Goal: Transaction & Acquisition: Purchase product/service

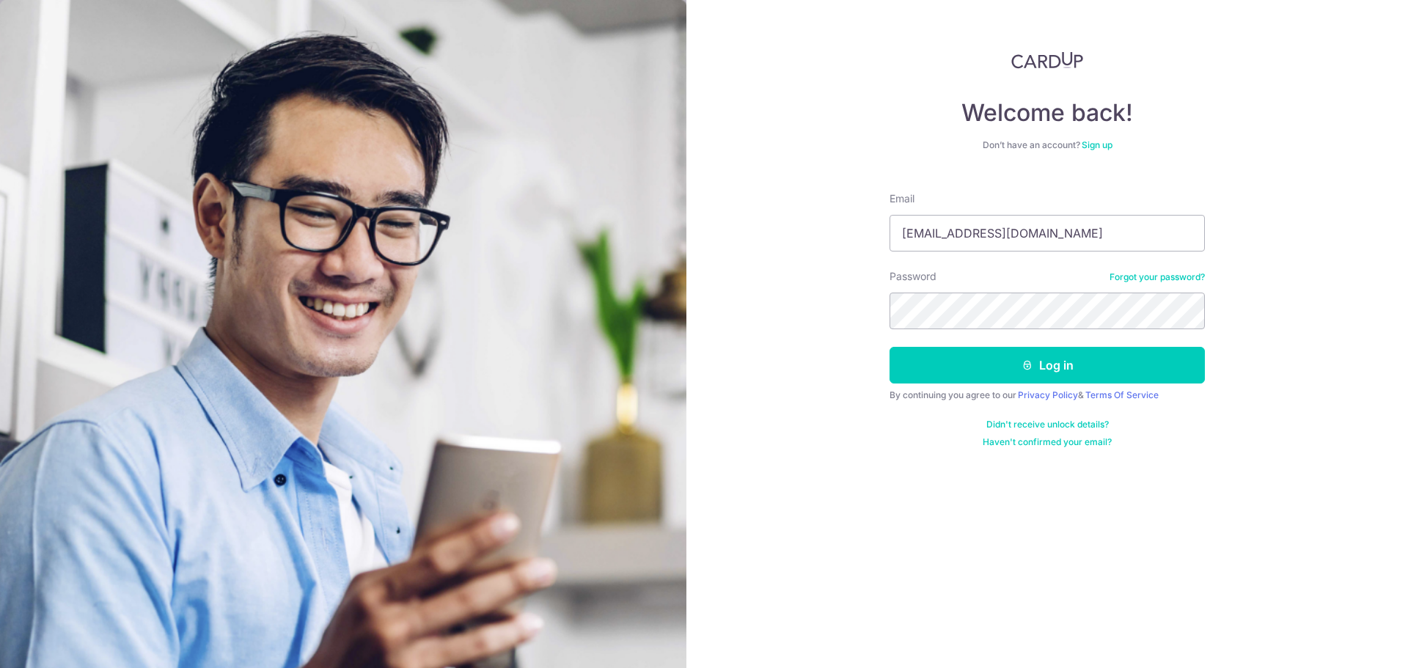
type input "leowkiansiong@live.com"
click at [1052, 354] on button "Log in" at bounding box center [1047, 365] width 315 height 37
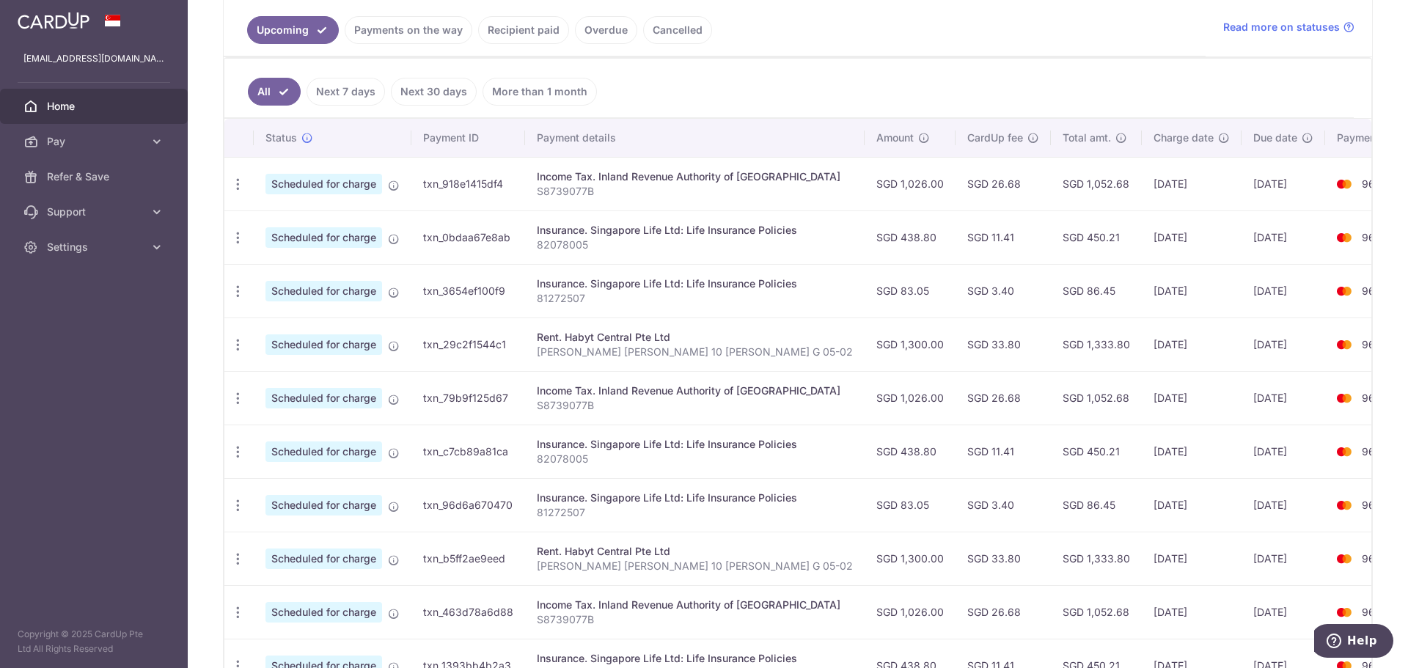
scroll to position [367, 0]
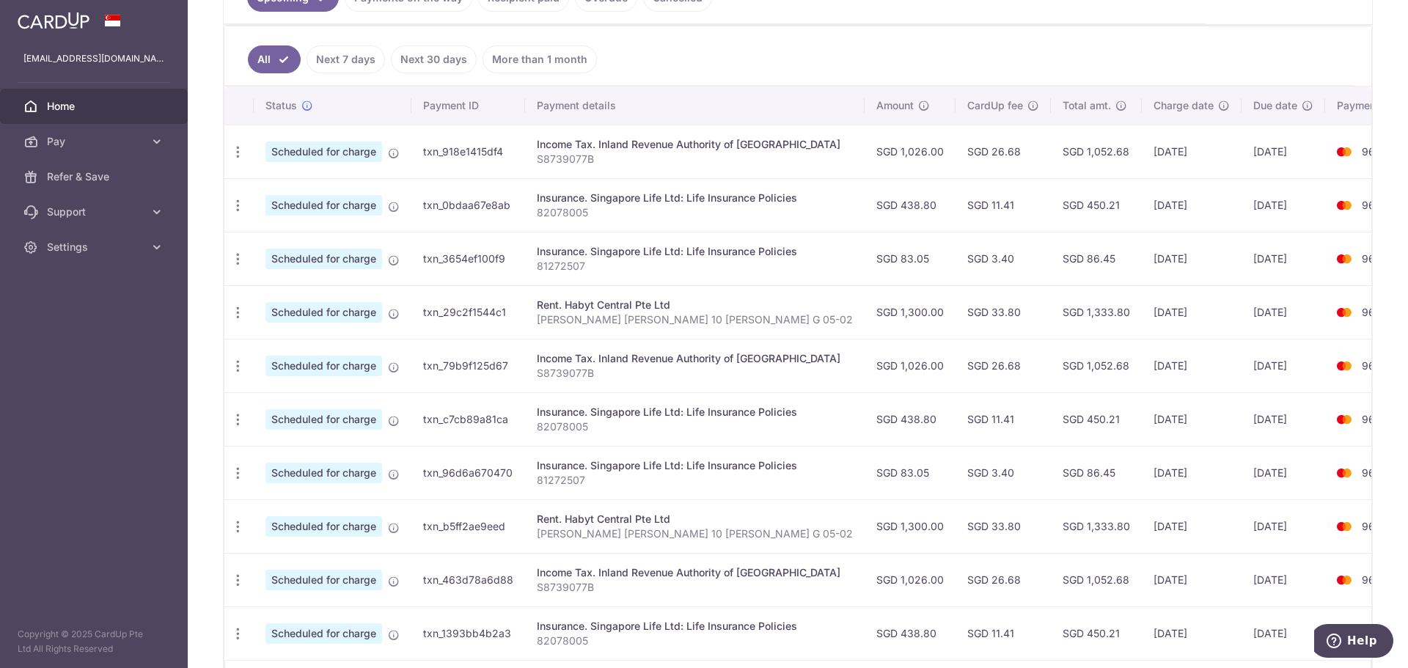
drag, startPoint x: 571, startPoint y: 145, endPoint x: 869, endPoint y: 145, distance: 297.8
click at [870, 145] on tr "Update payment Cancel payment Scheduled for charge txn_918e1415df4 Income Tax. …" at bounding box center [830, 152] width 1213 height 54
drag, startPoint x: 564, startPoint y: 194, endPoint x: 536, endPoint y: 291, distance: 101.5
click at [728, 219] on td "Insurance. Singapore Life Ltd: Life Insurance Policies 82078005" at bounding box center [695, 205] width 340 height 54
drag, startPoint x: 657, startPoint y: 250, endPoint x: 651, endPoint y: 256, distance: 8.3
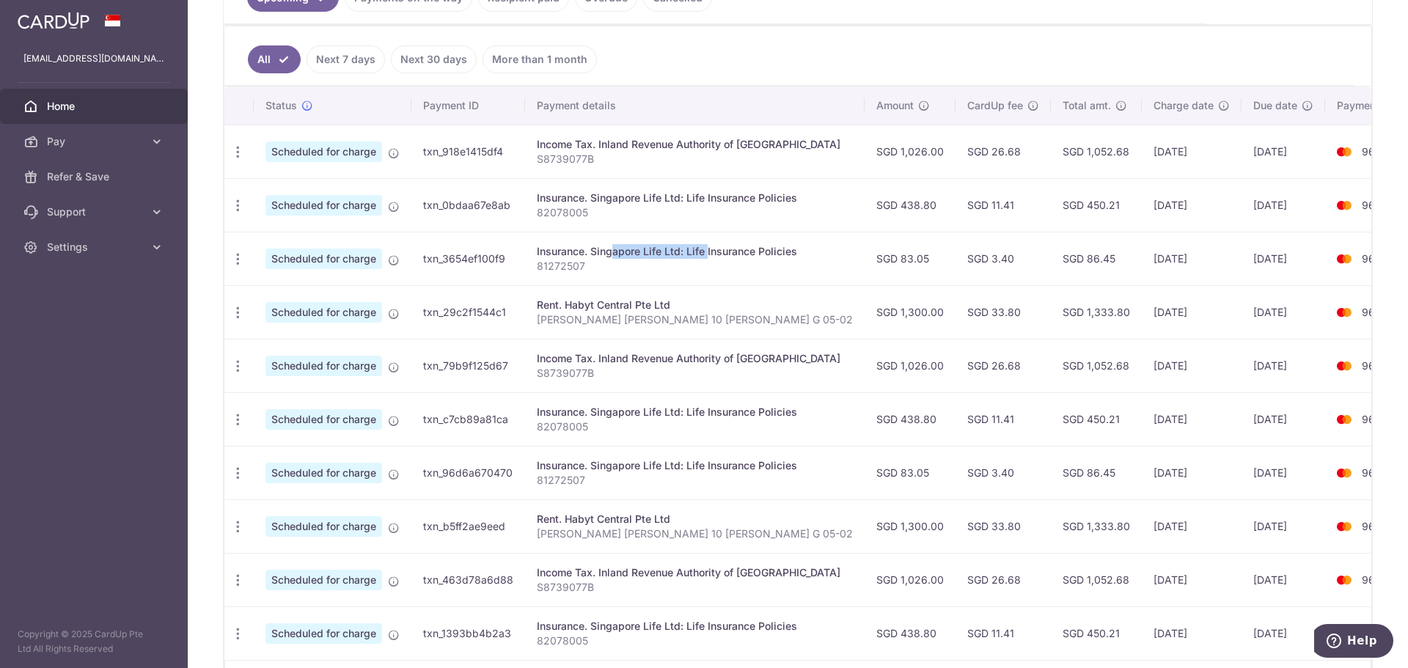
click at [656, 255] on div "Insurance. Singapore Life Ltd: Life Insurance Policies" at bounding box center [695, 251] width 316 height 15
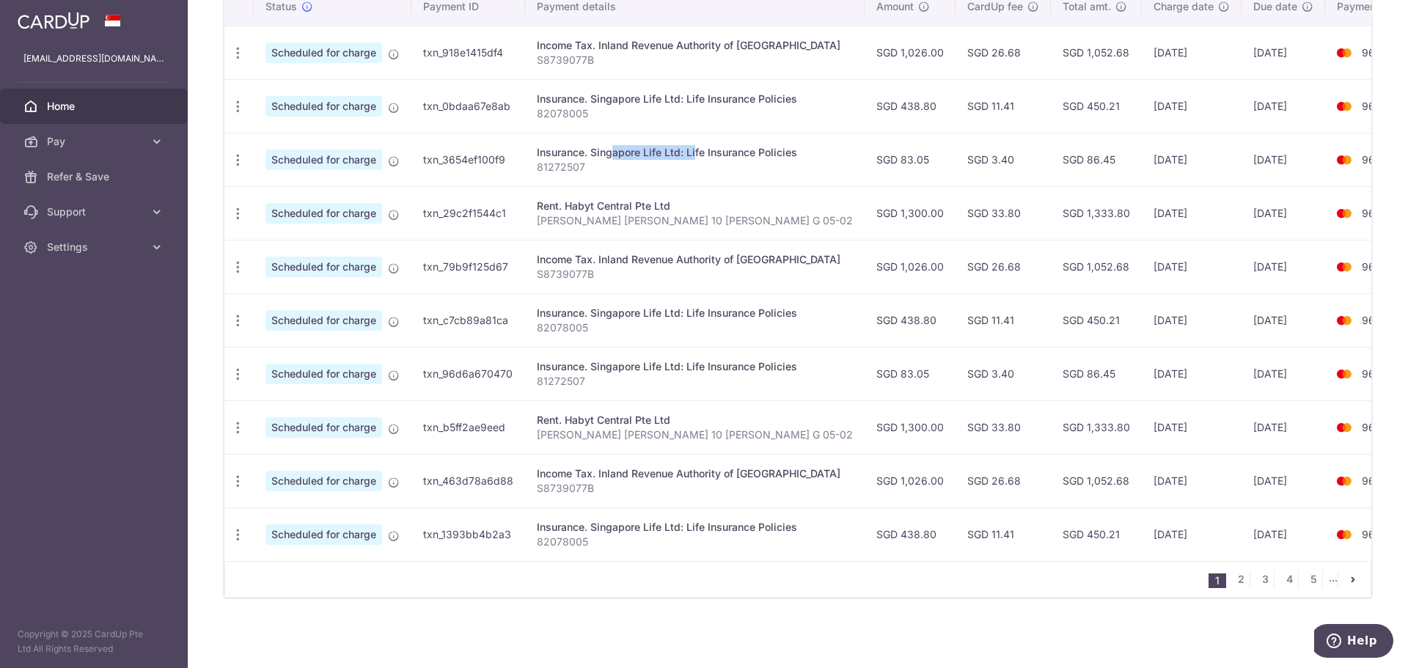
scroll to position [473, 0]
drag, startPoint x: 552, startPoint y: 205, endPoint x: 632, endPoint y: 237, distance: 85.5
click at [670, 210] on td "Rent. Habyt Central Pte Ltd Leow Kian Siong 10 Lor G 05-02" at bounding box center [695, 213] width 340 height 54
drag, startPoint x: 568, startPoint y: 260, endPoint x: 690, endPoint y: 309, distance: 131.0
click at [747, 267] on p "S8739077B" at bounding box center [695, 274] width 316 height 15
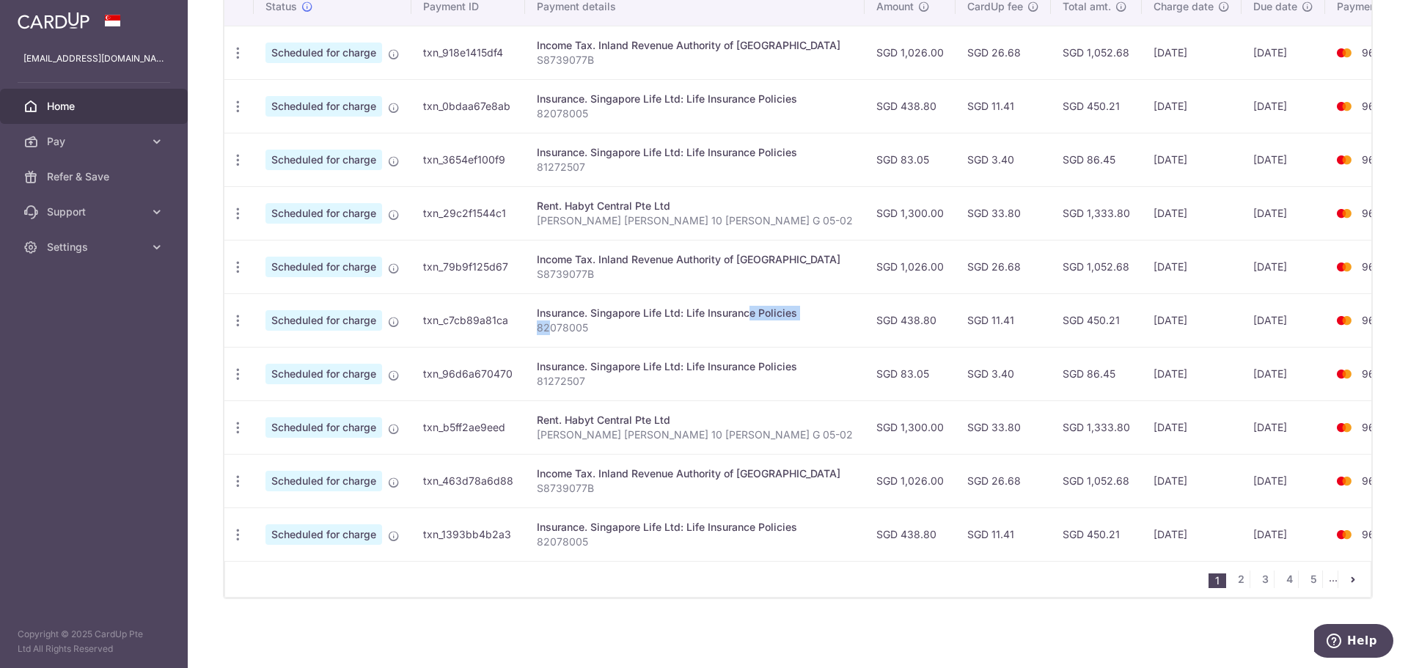
drag, startPoint x: 550, startPoint y: 318, endPoint x: 702, endPoint y: 304, distance: 152.4
click at [702, 304] on td "Insurance. Singapore Life Ltd: Life Insurance Policies 82078005" at bounding box center [695, 320] width 340 height 54
click at [665, 328] on td "Insurance. Singapore Life Ltd: Life Insurance Policies 82078005" at bounding box center [695, 320] width 340 height 54
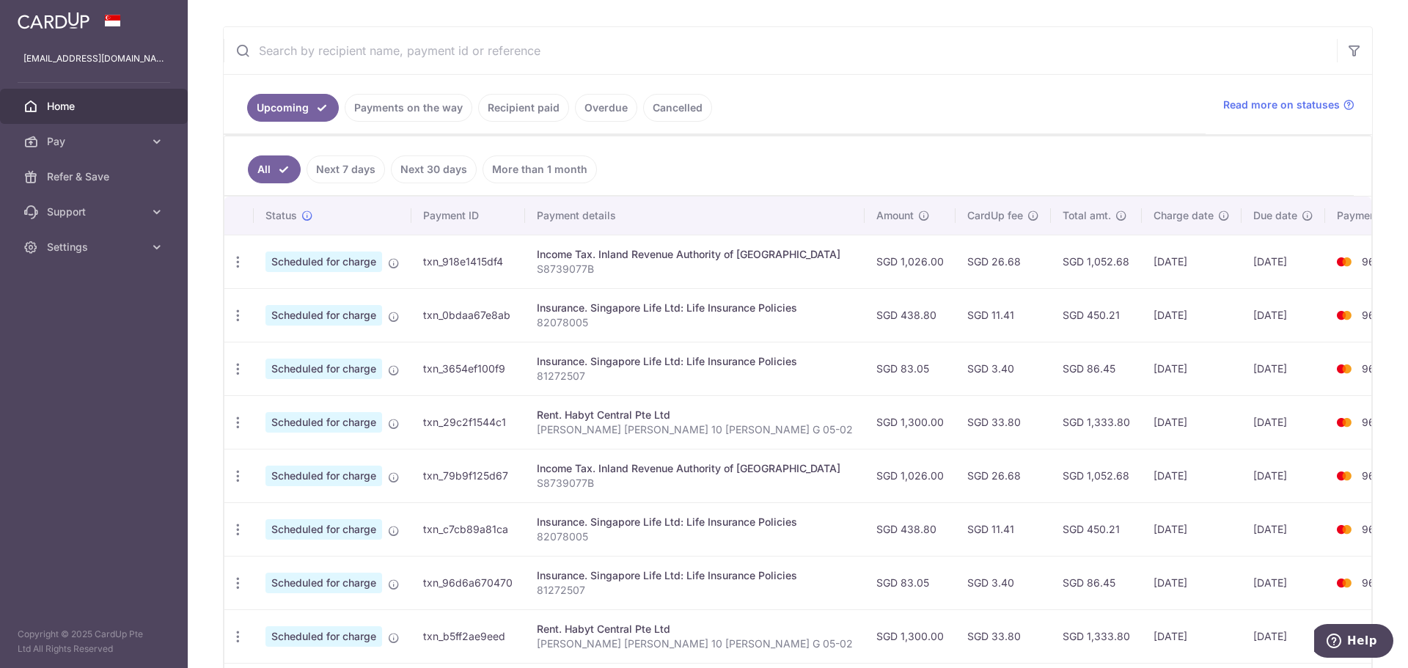
scroll to position [253, 0]
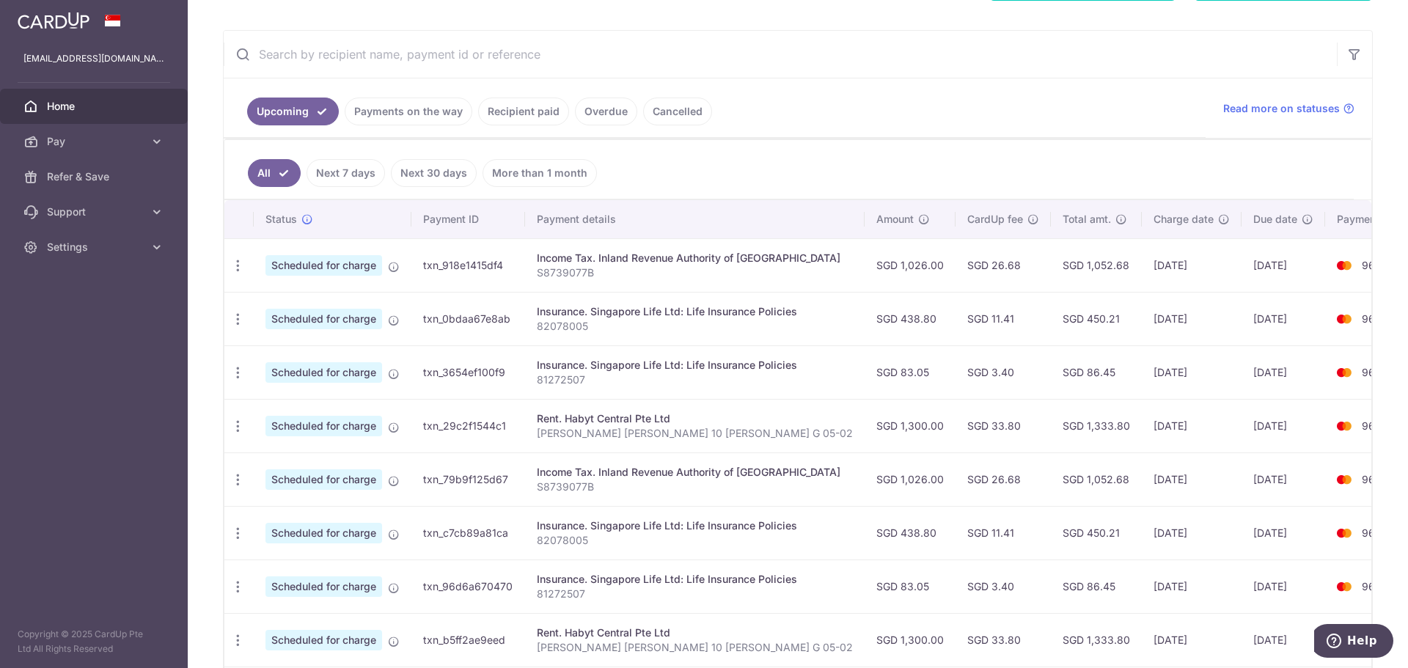
click at [73, 142] on span "Pay" at bounding box center [95, 141] width 97 height 15
click at [79, 175] on span "Payments" at bounding box center [95, 176] width 97 height 15
